Goal: Task Accomplishment & Management: Use online tool/utility

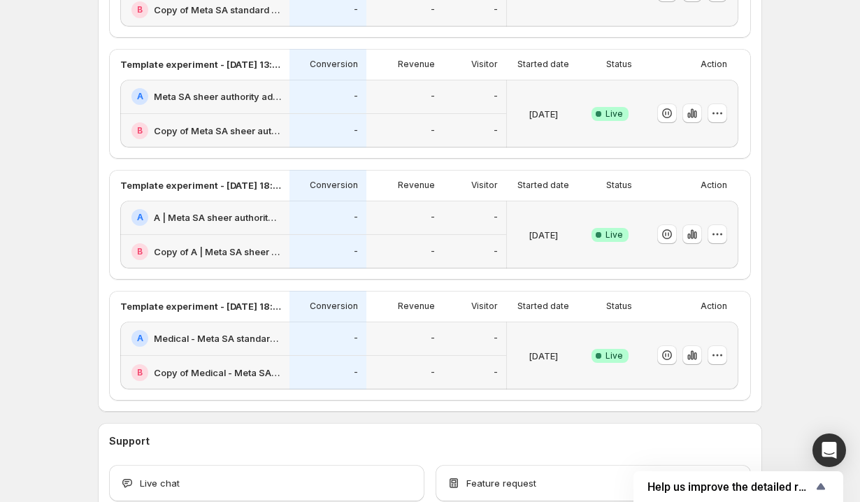
scroll to position [586, 0]
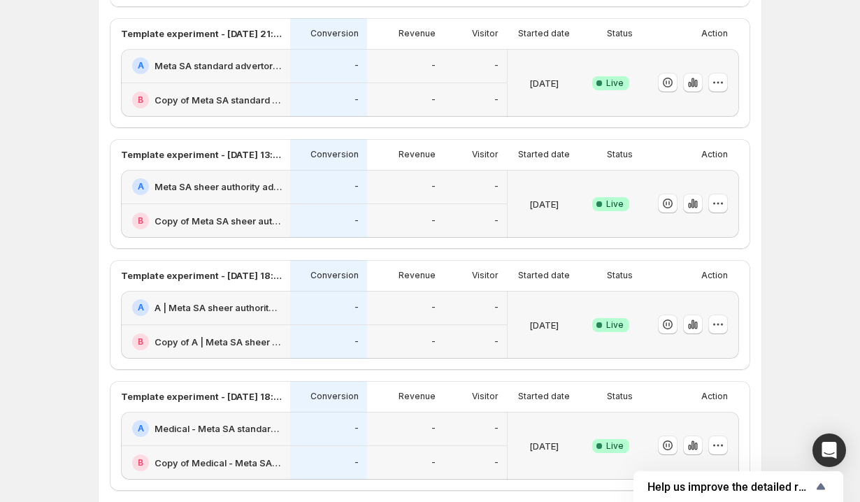
scroll to position [238, 0]
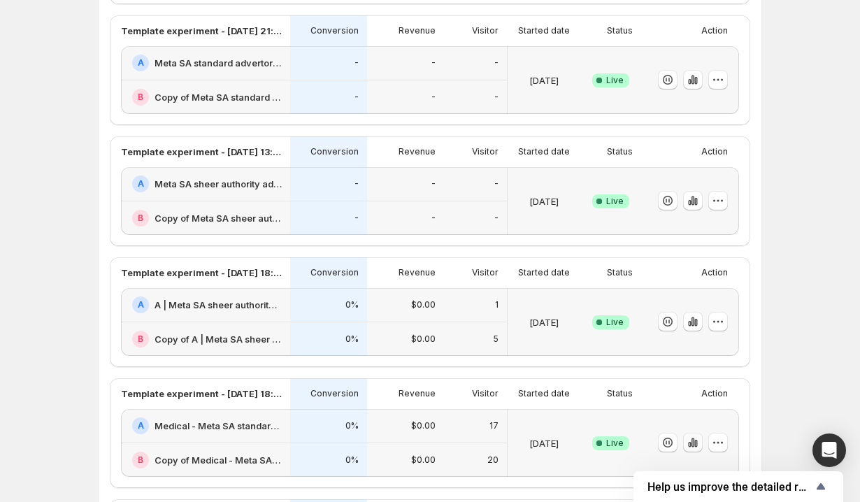
click at [690, 445] on icon "button" at bounding box center [689, 445] width 3 height 6
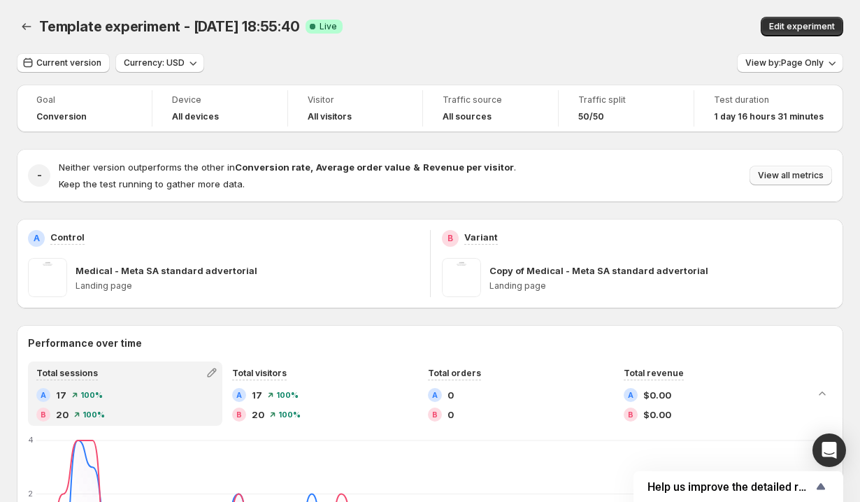
click at [778, 170] on button "View all metrics" at bounding box center [790, 176] width 82 height 20
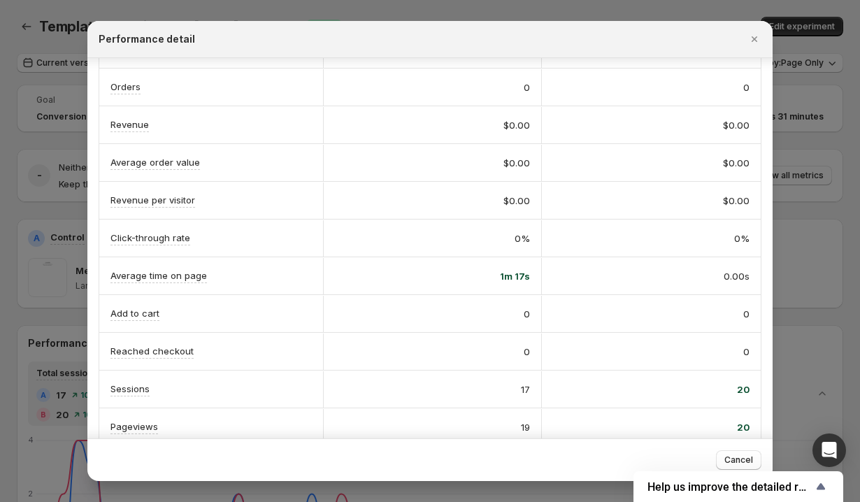
scroll to position [77, 0]
click at [757, 38] on icon "Close" at bounding box center [754, 39] width 14 height 14
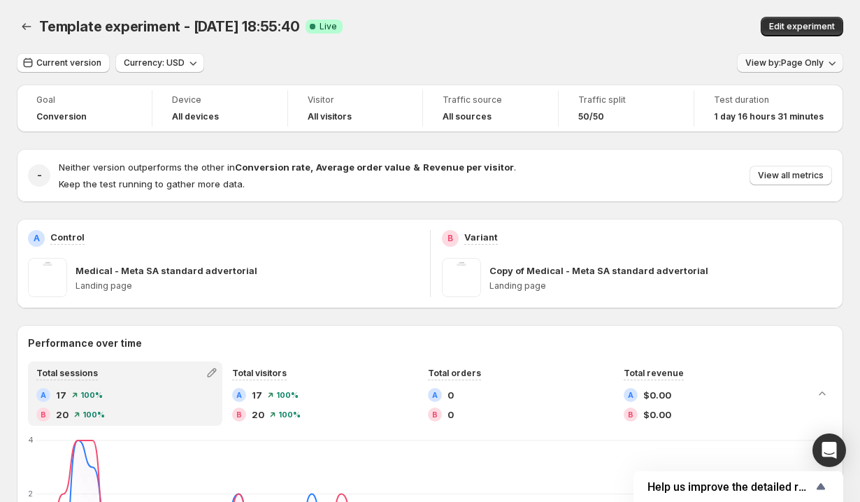
click at [784, 66] on span "View by: Page Only" at bounding box center [784, 62] width 78 height 11
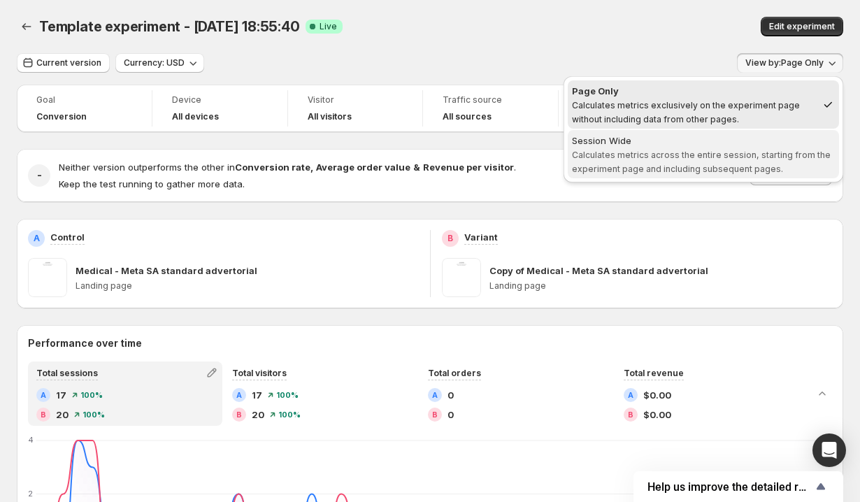
click at [671, 144] on div "Session Wide" at bounding box center [703, 141] width 263 height 14
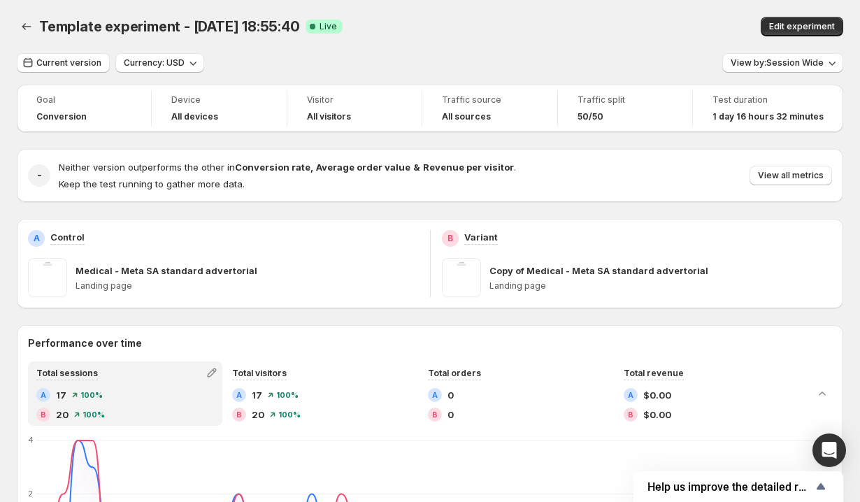
click at [781, 185] on div "Neither version outperforms the other in Conversion rate , Average order value …" at bounding box center [445, 175] width 773 height 31
click at [775, 175] on span "View all metrics" at bounding box center [791, 175] width 66 height 11
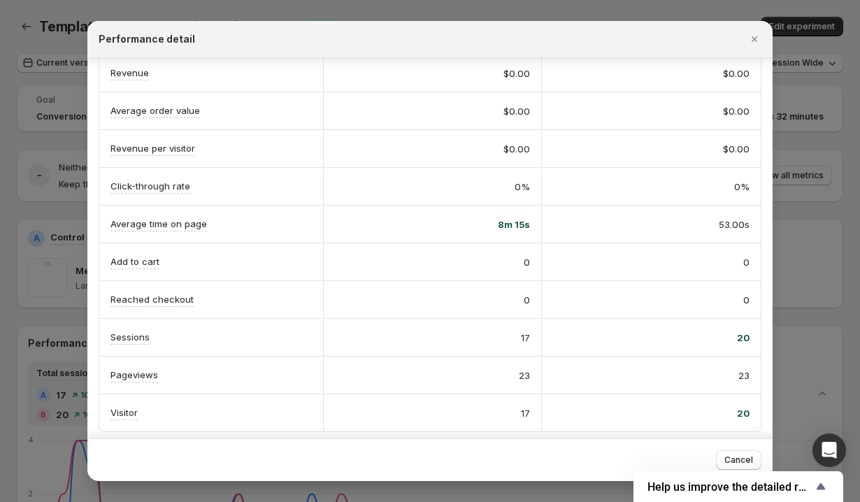
scroll to position [130, 0]
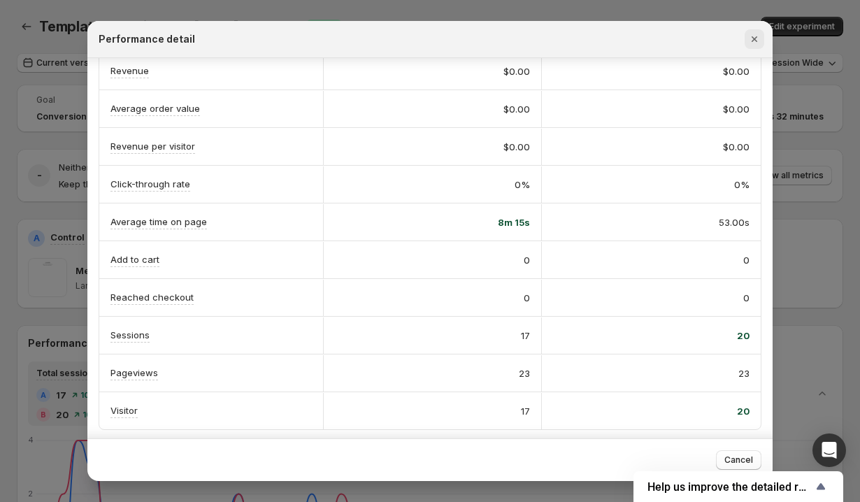
click at [757, 38] on icon "Close" at bounding box center [754, 39] width 14 height 14
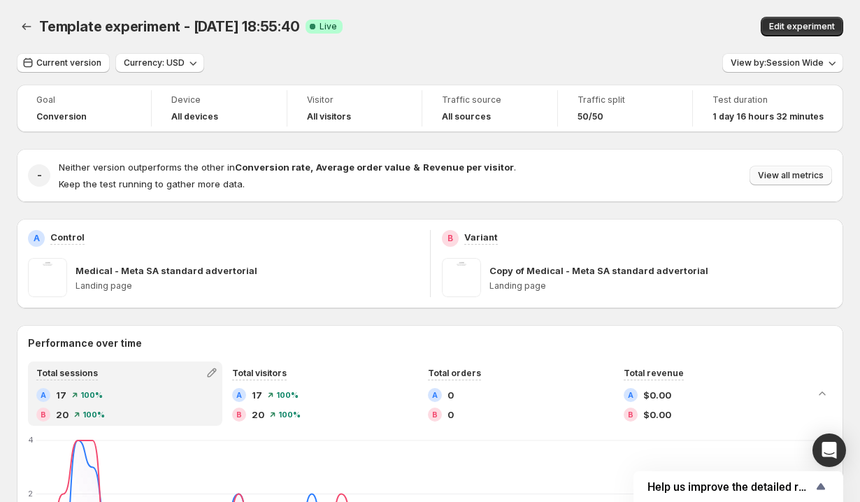
click at [791, 181] on span "View all metrics" at bounding box center [791, 175] width 66 height 11
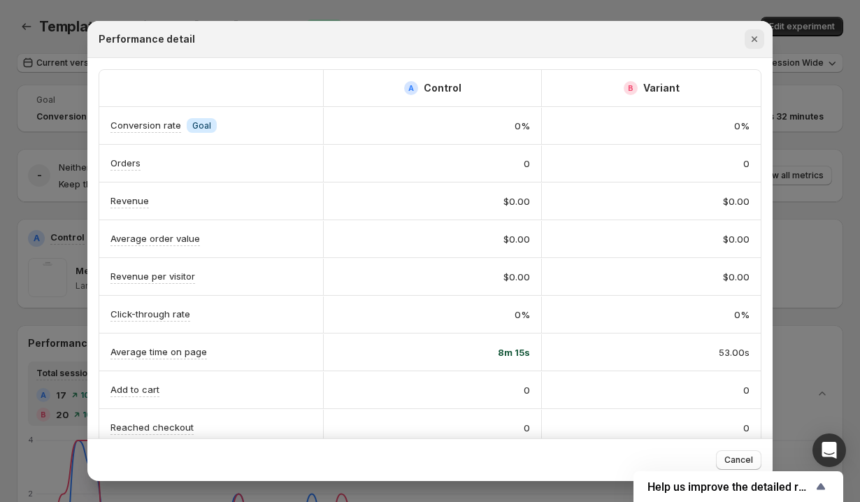
click at [758, 36] on icon "Close" at bounding box center [754, 39] width 14 height 14
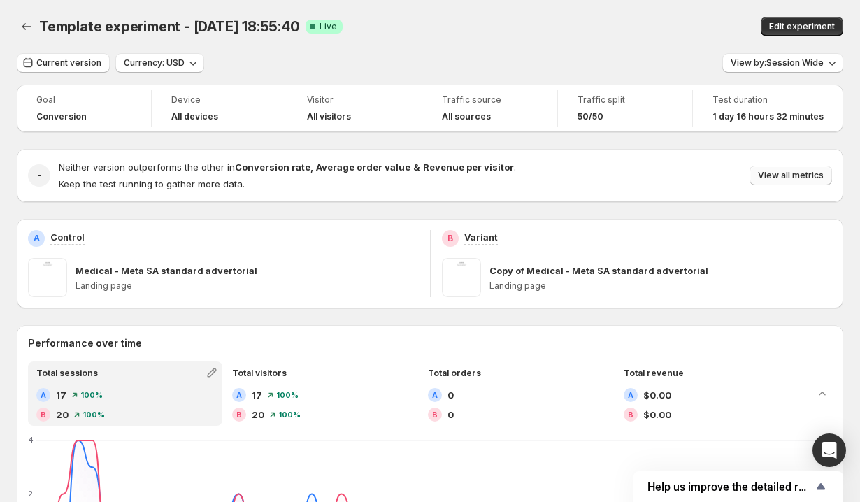
click at [799, 172] on span "View all metrics" at bounding box center [791, 175] width 66 height 11
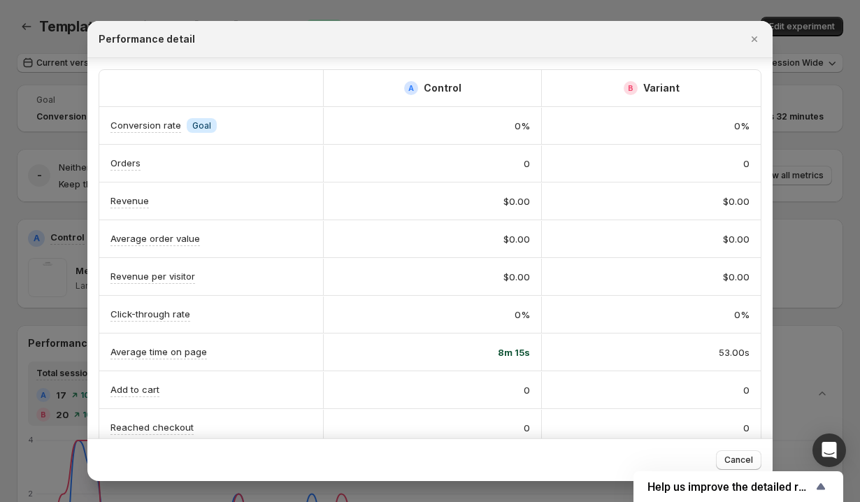
scroll to position [29, 0]
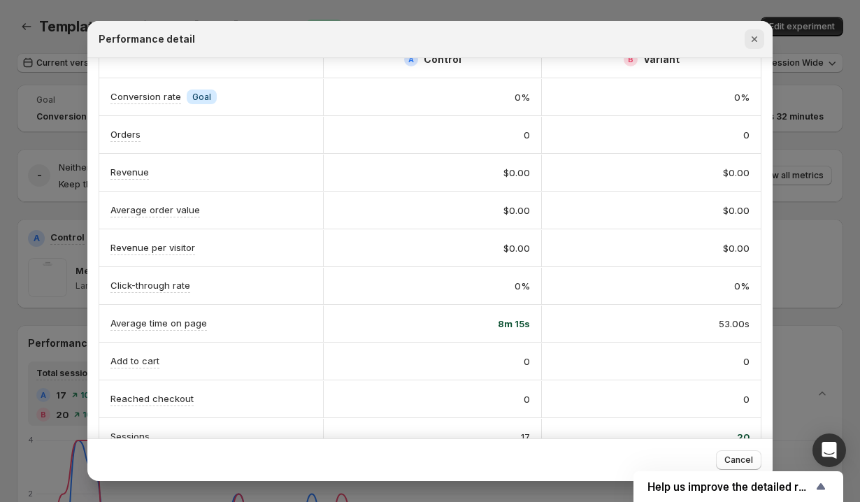
click at [751, 44] on icon "Close" at bounding box center [754, 39] width 14 height 14
